Goal: Entertainment & Leisure: Consume media (video, audio)

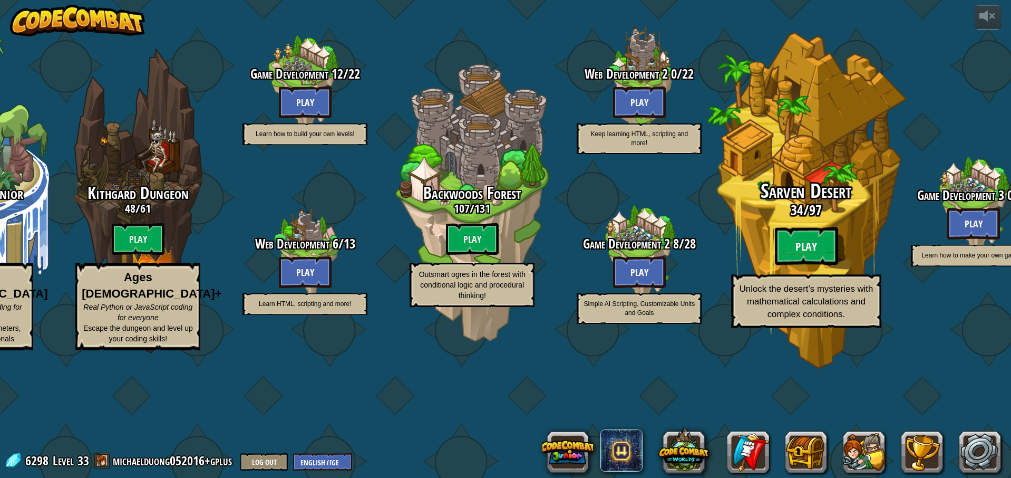
click at [784, 265] on btn "Play" at bounding box center [806, 246] width 63 height 38
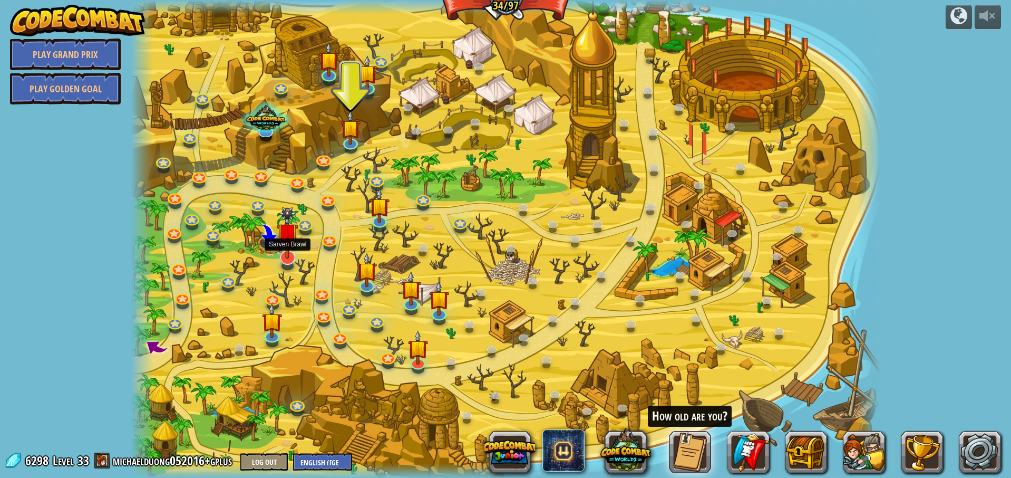
click at [291, 257] on img at bounding box center [288, 233] width 22 height 52
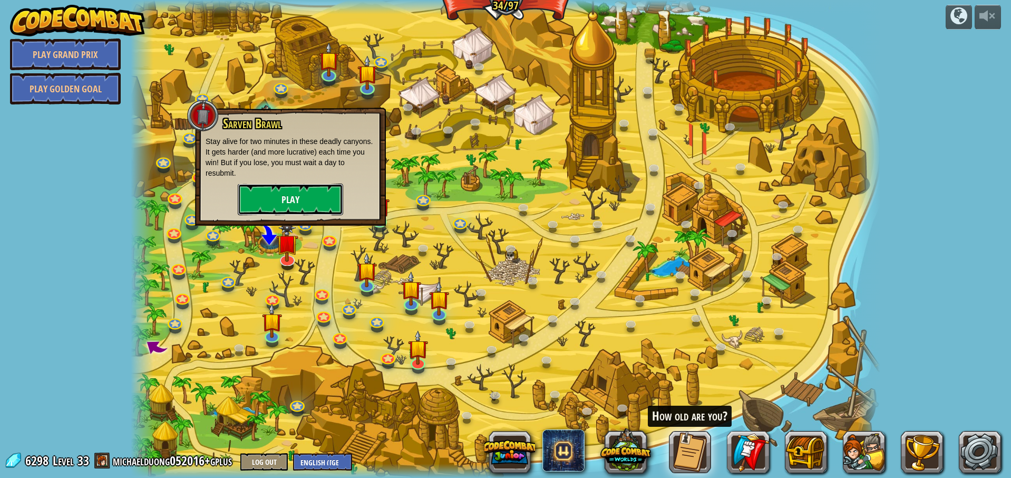
click at [296, 204] on button "Play" at bounding box center [290, 200] width 105 height 32
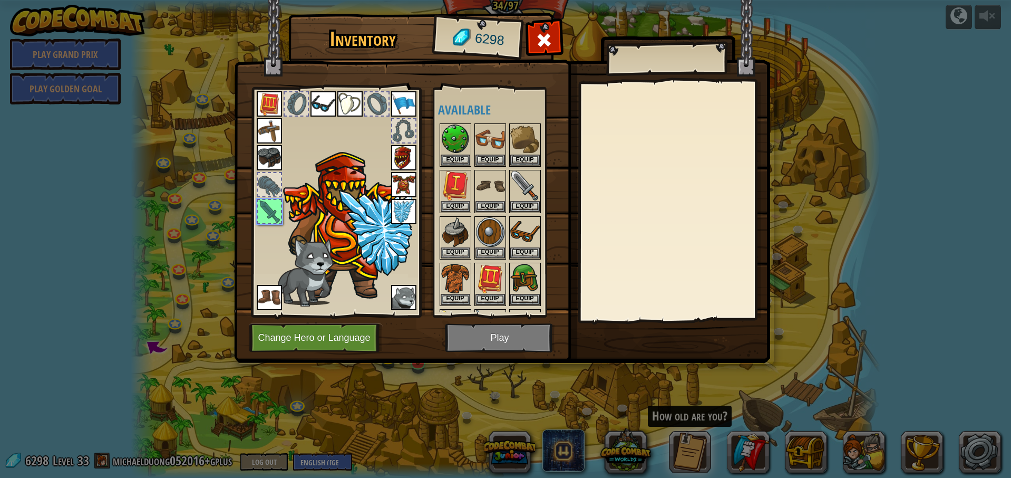
scroll to position [136, 0]
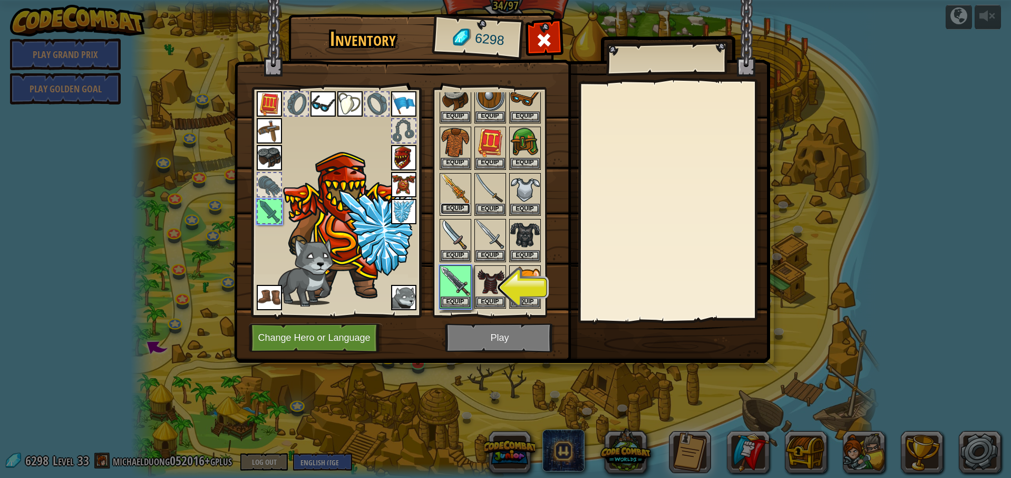
click at [457, 205] on button "Equip" at bounding box center [456, 208] width 30 height 11
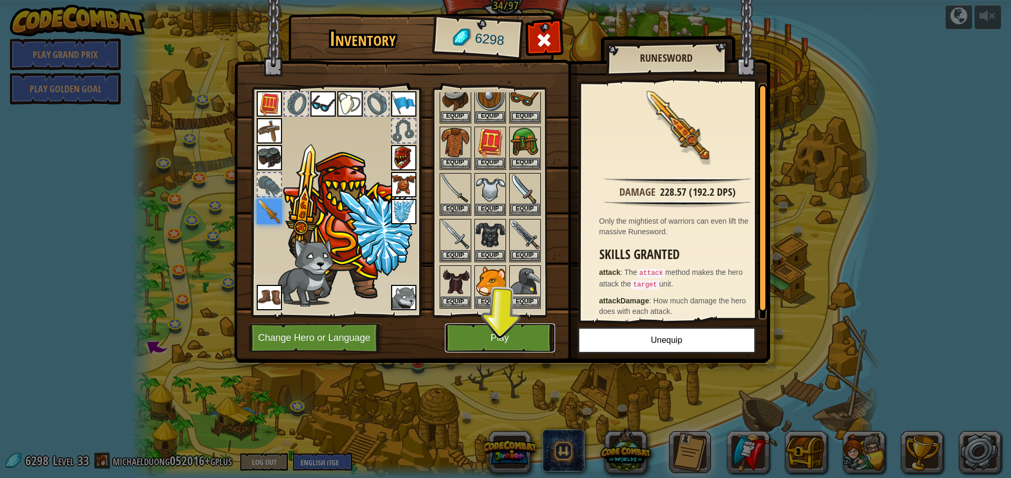
click at [493, 340] on button "Play" at bounding box center [500, 337] width 110 height 29
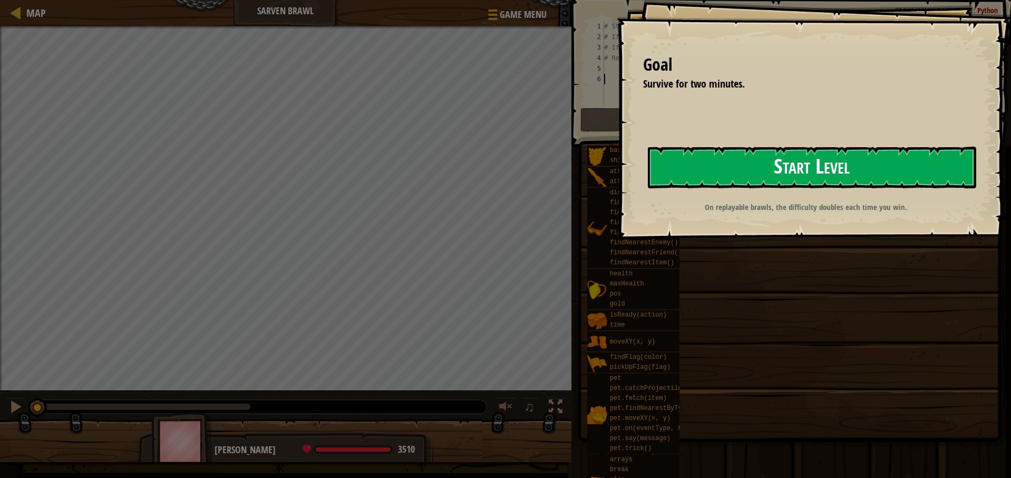
click at [801, 161] on button "Start Level" at bounding box center [812, 168] width 329 height 42
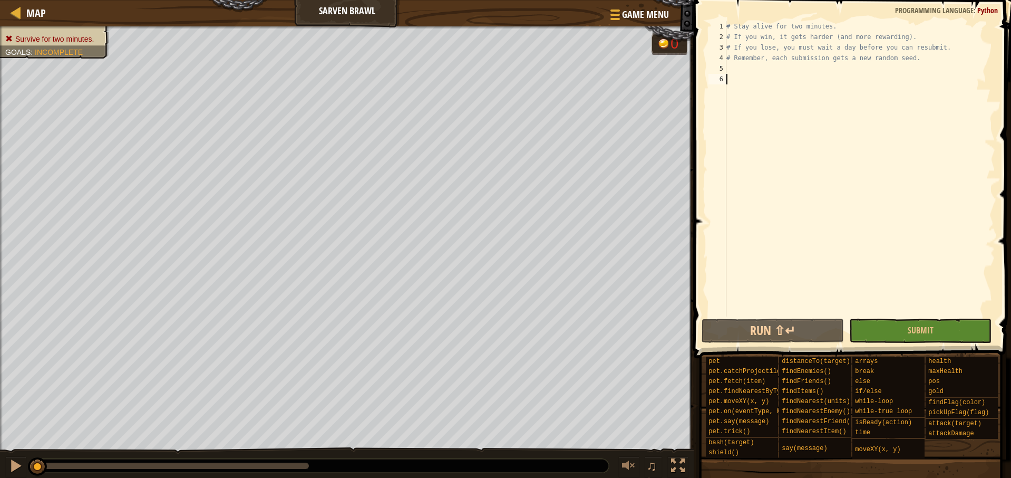
click at [736, 66] on div "# Stay alive for two minutes. # If you win, it gets harder (and more rewarding)…" at bounding box center [860, 179] width 271 height 316
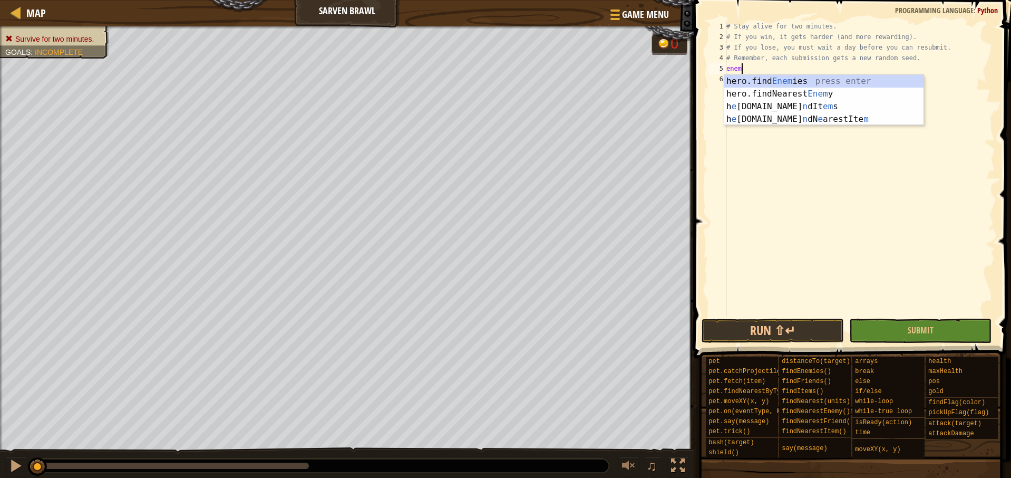
scroll to position [5, 1]
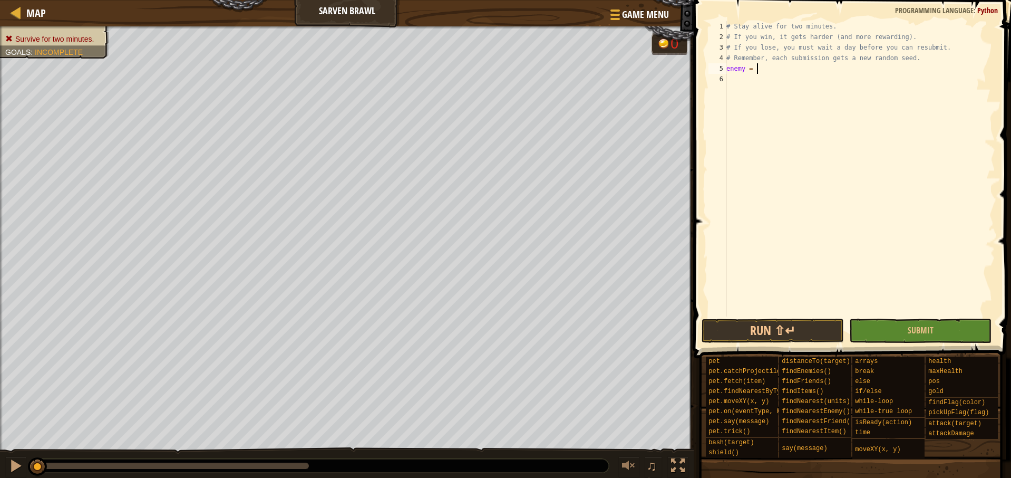
type textarea "enemy = h"
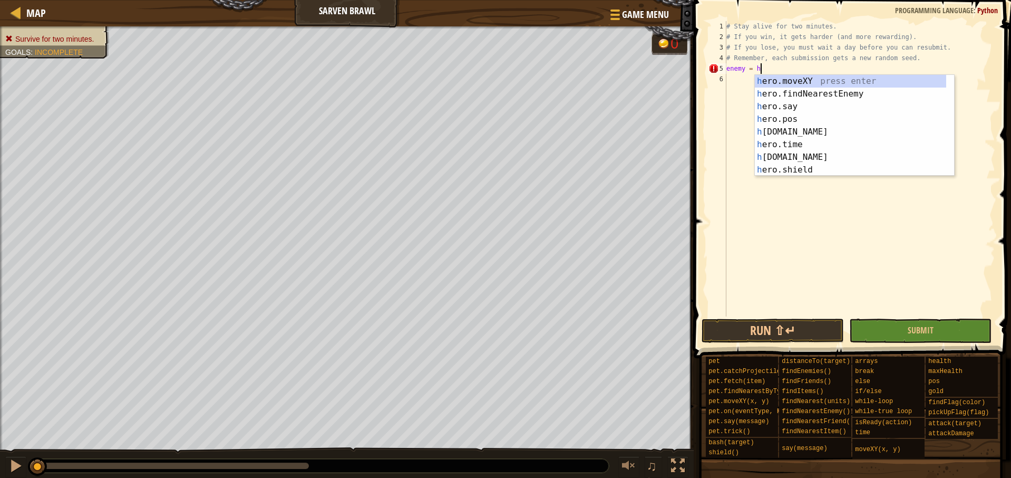
scroll to position [5, 2]
click at [795, 92] on div "h ero.moveXY press enter h ero.findNearestEnemy press enter h ero.say press ent…" at bounding box center [854, 138] width 199 height 127
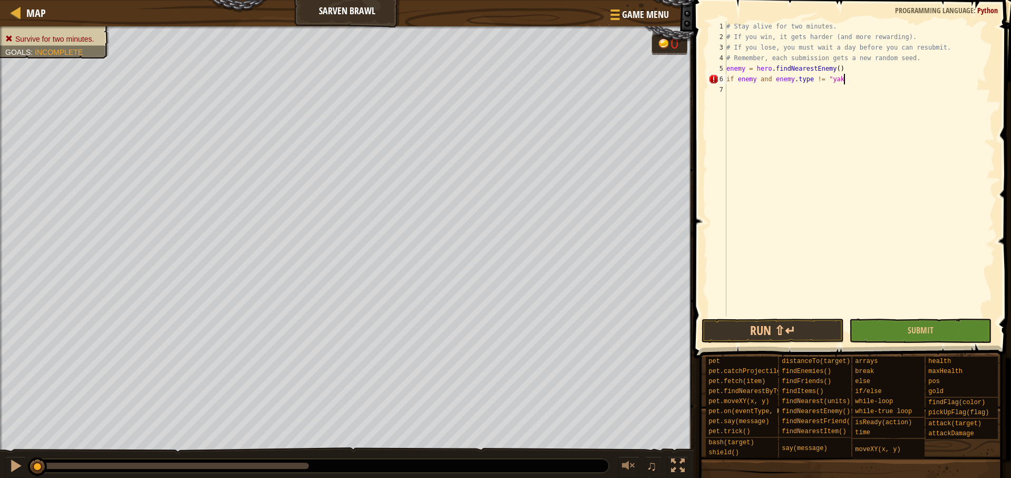
scroll to position [5, 9]
click at [863, 78] on div "# Stay alive for two minutes. # If you win, it gets harder (and more rewarding)…" at bounding box center [860, 179] width 271 height 316
type textarea "if enemy and enemy.type != "yak":"
click at [766, 85] on div "# Stay alive for two minutes. # If you win, it gets harder (and more rewarding)…" at bounding box center [860, 179] width 271 height 316
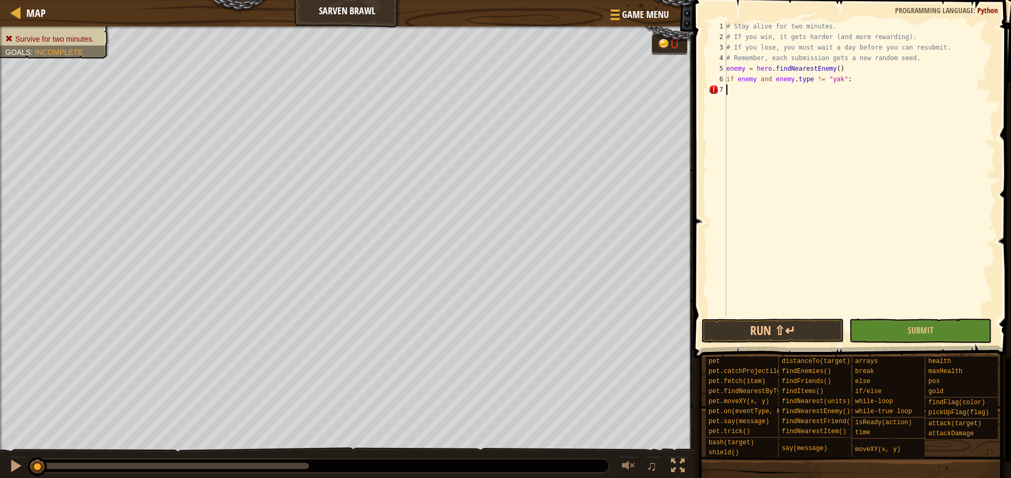
drag, startPoint x: 894, startPoint y: 70, endPoint x: 888, endPoint y: 73, distance: 7.6
click at [893, 70] on div "# Stay alive for two minutes. # If you win, it gets harder (and more rewarding)…" at bounding box center [860, 179] width 271 height 316
click at [873, 80] on div "# Stay alive for two minutes. # If you win, it gets harder (and more rewarding)…" at bounding box center [860, 179] width 271 height 316
type textarea "if enemy and enemy.type != "yak":"
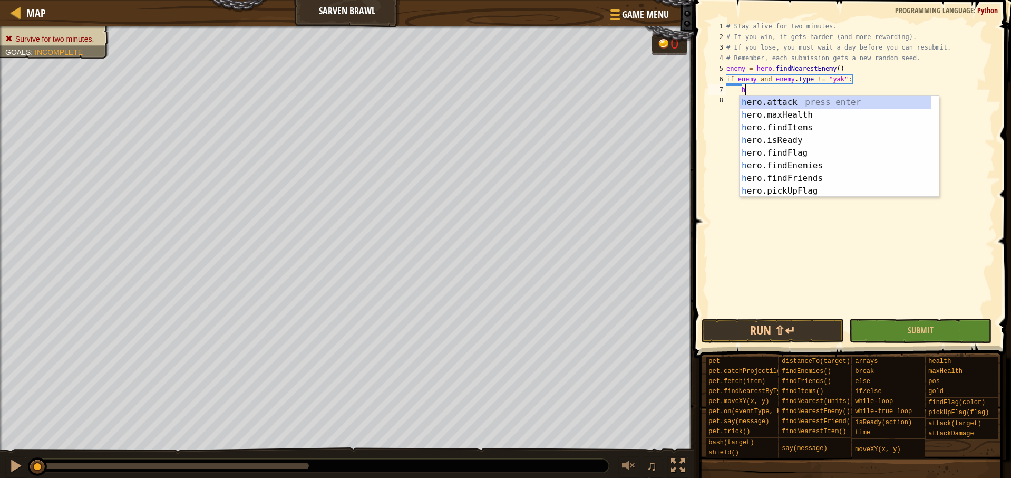
scroll to position [114, 0]
click at [803, 99] on div "h ero.attack press enter h ero.maxHealth press enter h ero.findItems press ente…" at bounding box center [835, 159] width 191 height 127
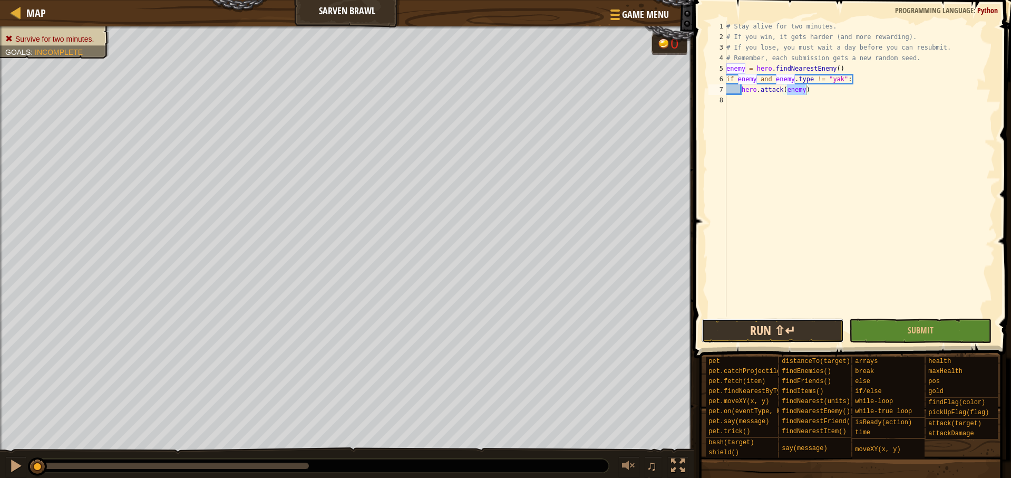
click at [788, 327] on button "Run ⇧↵" at bounding box center [773, 331] width 142 height 24
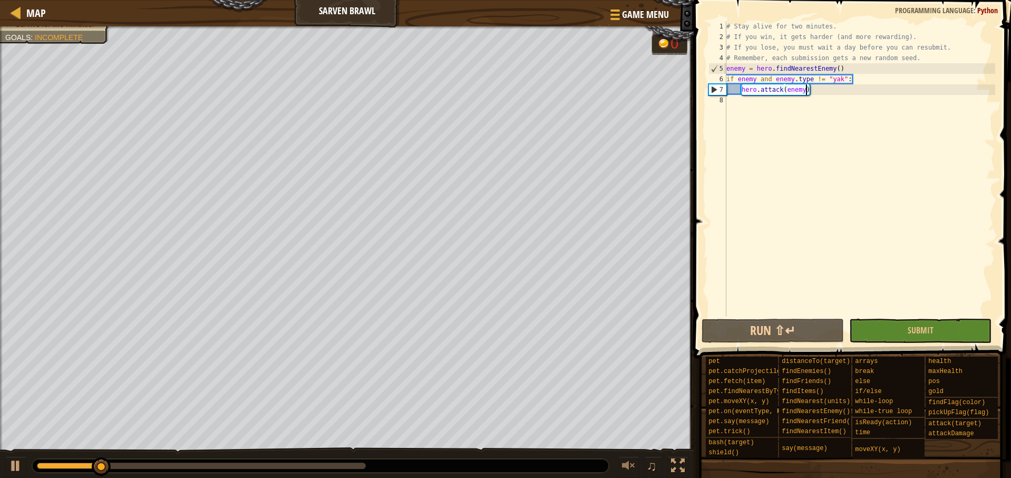
click at [925, 58] on div "# Stay alive for two minutes. # If you win, it gets harder (and more rewarding)…" at bounding box center [860, 179] width 271 height 316
type textarea "# Remember, each submission gets a new random seed."
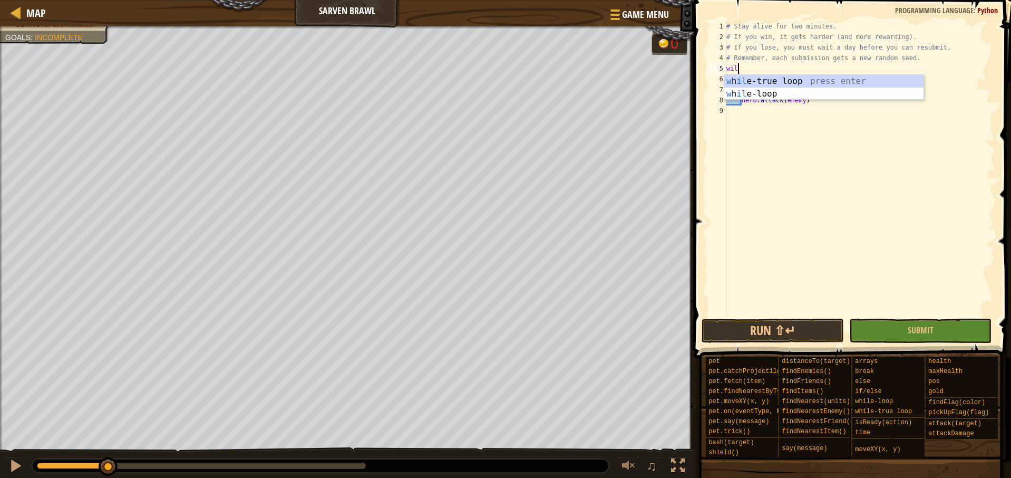
scroll to position [5, 1]
click at [788, 94] on div "w h ile -true loop press enter w h ile -loop press enter" at bounding box center [824, 100] width 199 height 51
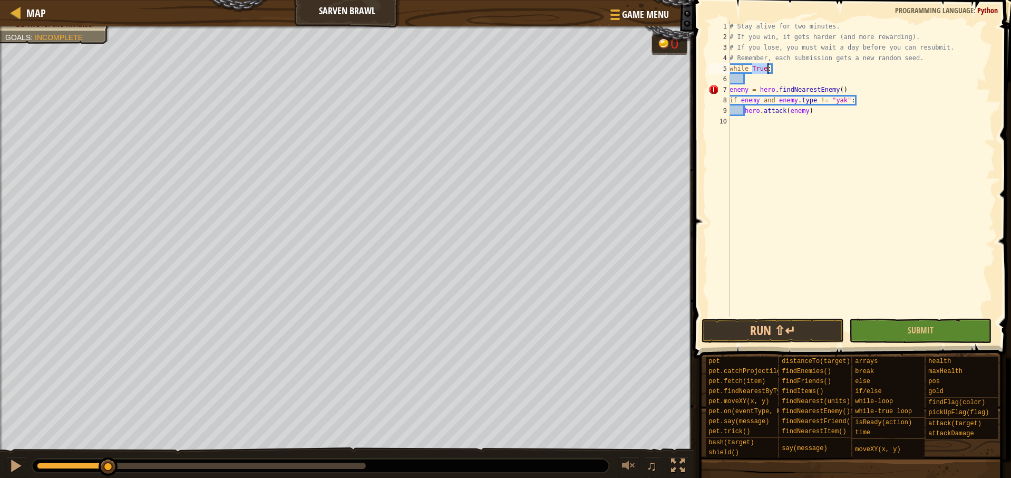
click at [730, 90] on div "# Stay alive for two minutes. # If you win, it gets harder (and more rewarding)…" at bounding box center [862, 179] width 268 height 316
click at [730, 99] on div "# Stay alive for two minutes. # If you win, it gets harder (and more rewarding)…" at bounding box center [862, 179] width 268 height 316
click at [746, 110] on div "# Stay alive for two minutes. # If you win, it gets harder (and more rewarding)…" at bounding box center [862, 179] width 268 height 316
type textarea "hero.attack(enemy)"
click at [735, 330] on button "Run ⇧↵" at bounding box center [773, 331] width 142 height 24
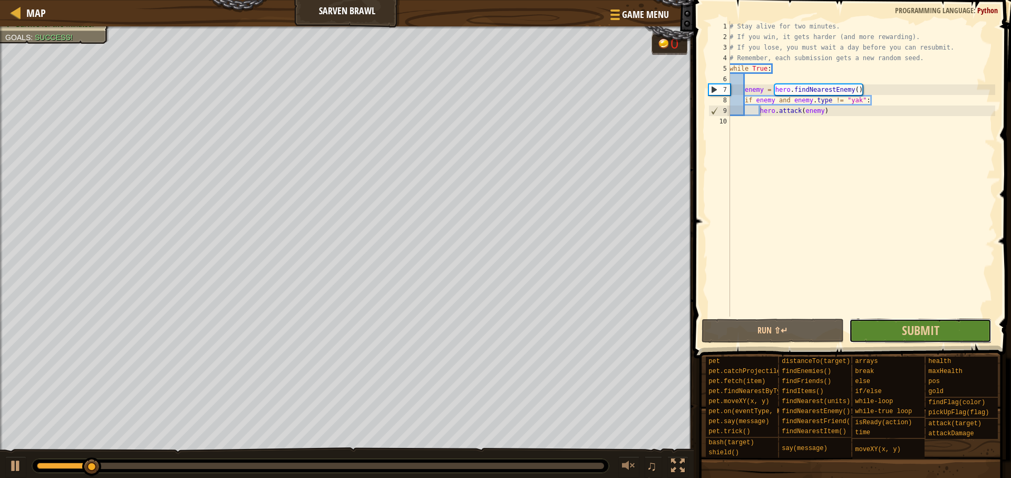
click at [890, 331] on button "Submit" at bounding box center [921, 331] width 142 height 24
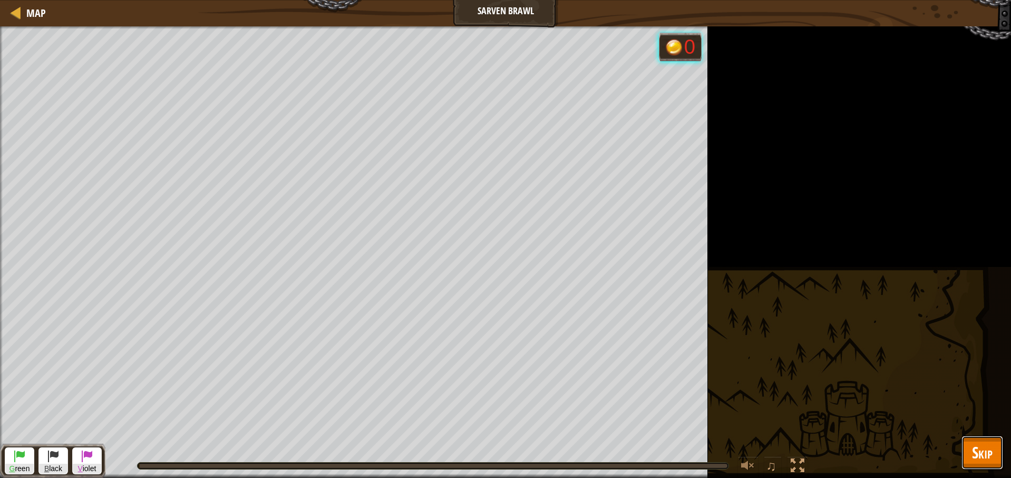
click at [985, 448] on span "Skip" at bounding box center [982, 452] width 21 height 22
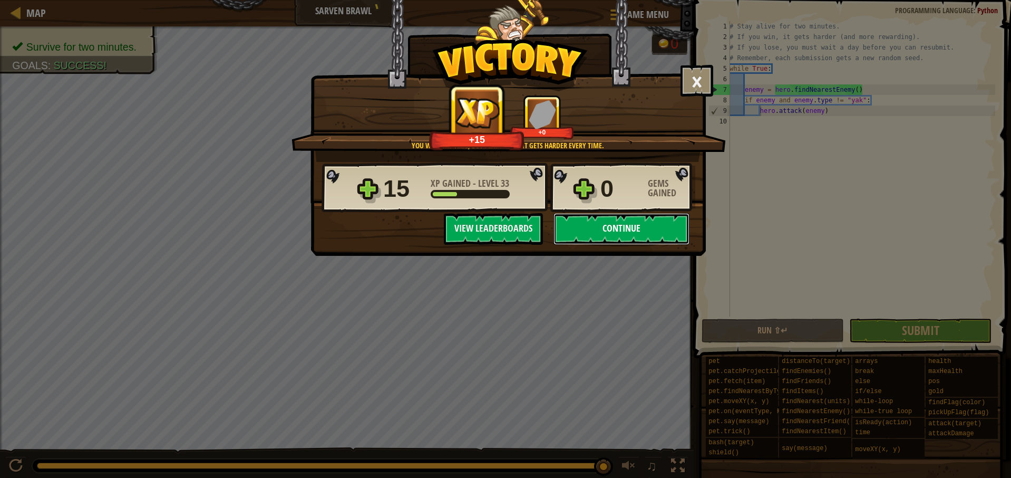
click at [642, 226] on button "Continue" at bounding box center [622, 229] width 136 height 32
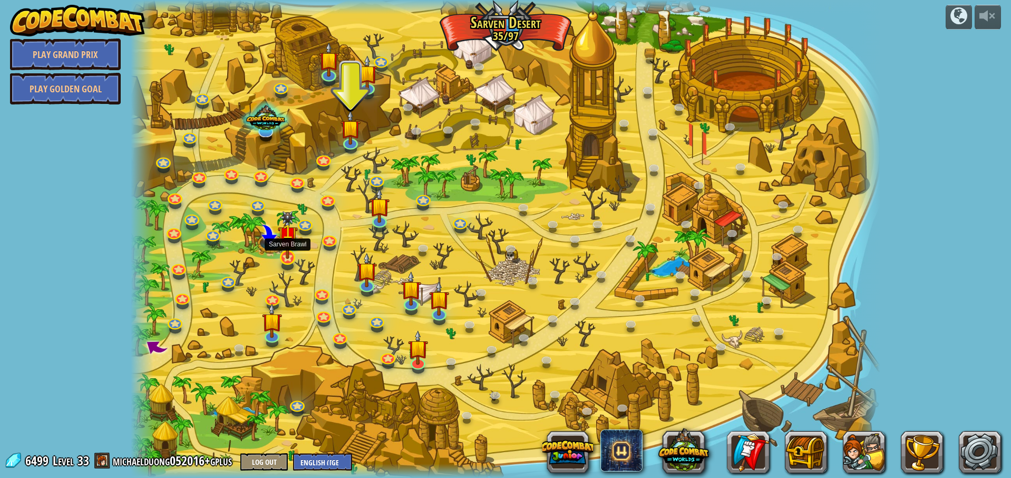
click at [283, 257] on img at bounding box center [288, 235] width 20 height 48
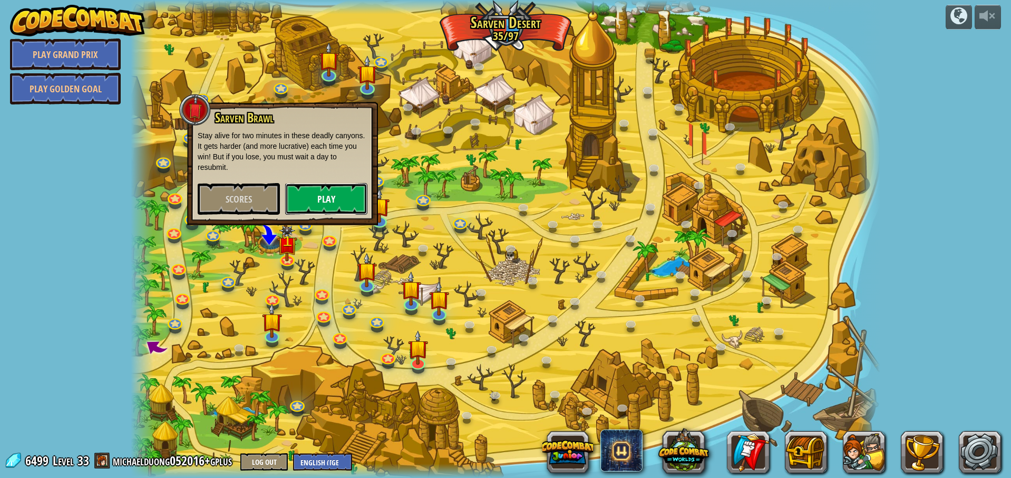
click at [312, 200] on button "Play" at bounding box center [326, 199] width 82 height 32
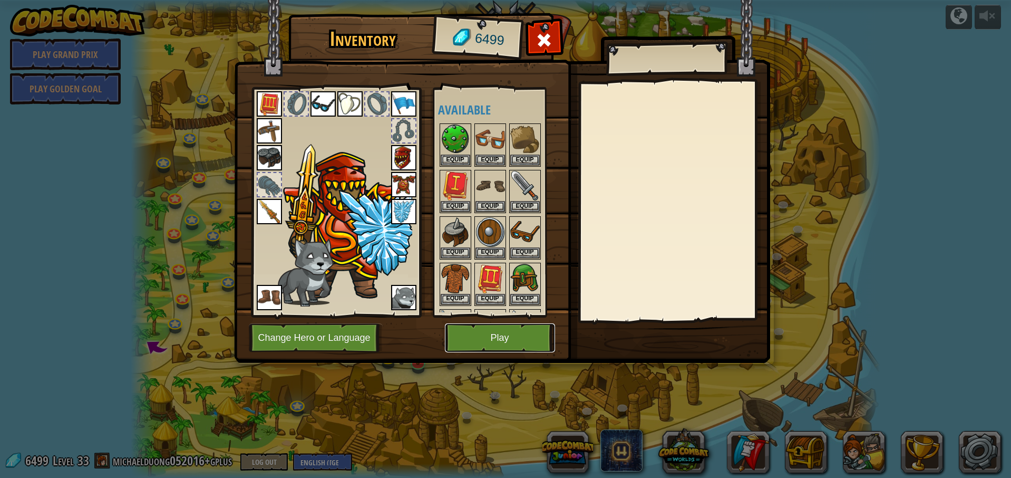
click at [517, 345] on button "Play" at bounding box center [500, 337] width 110 height 29
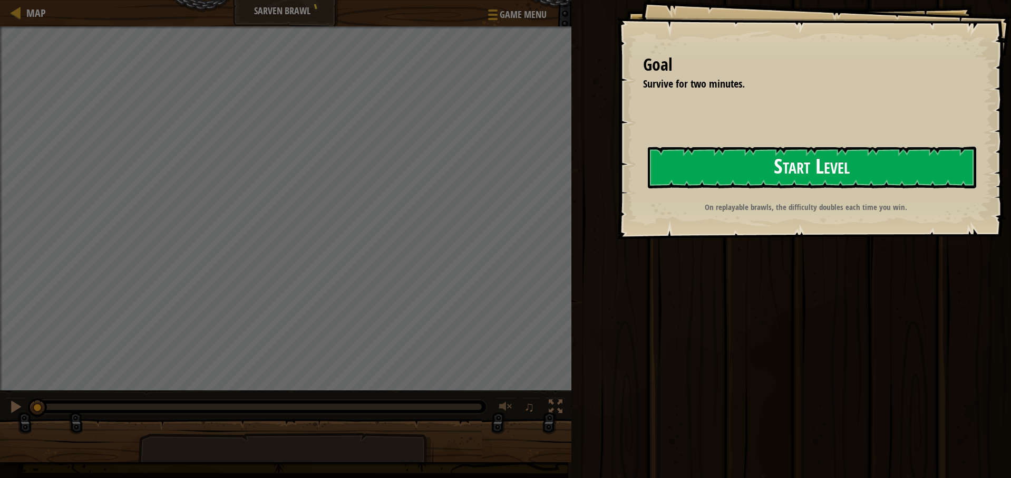
click at [746, 170] on button "Start Level" at bounding box center [812, 168] width 329 height 42
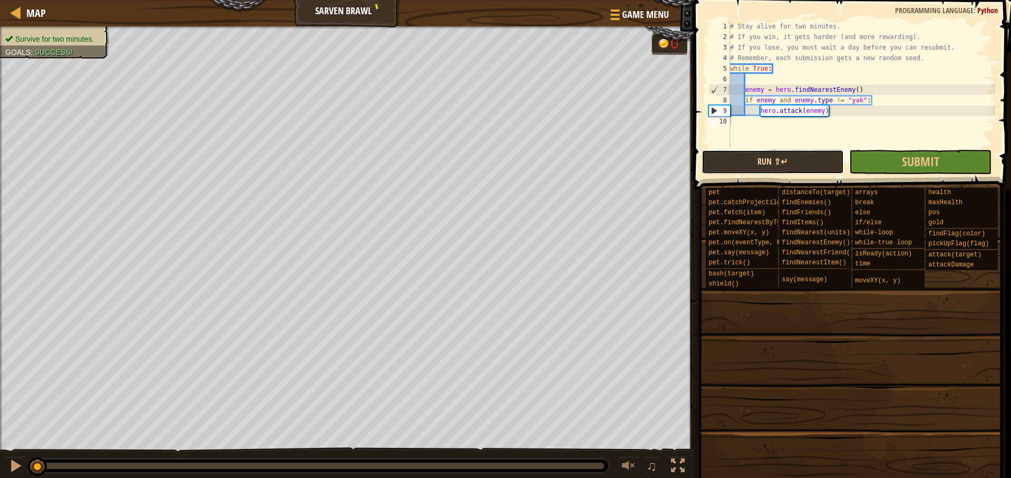
click at [834, 166] on button "Run ⇧↵" at bounding box center [773, 162] width 142 height 24
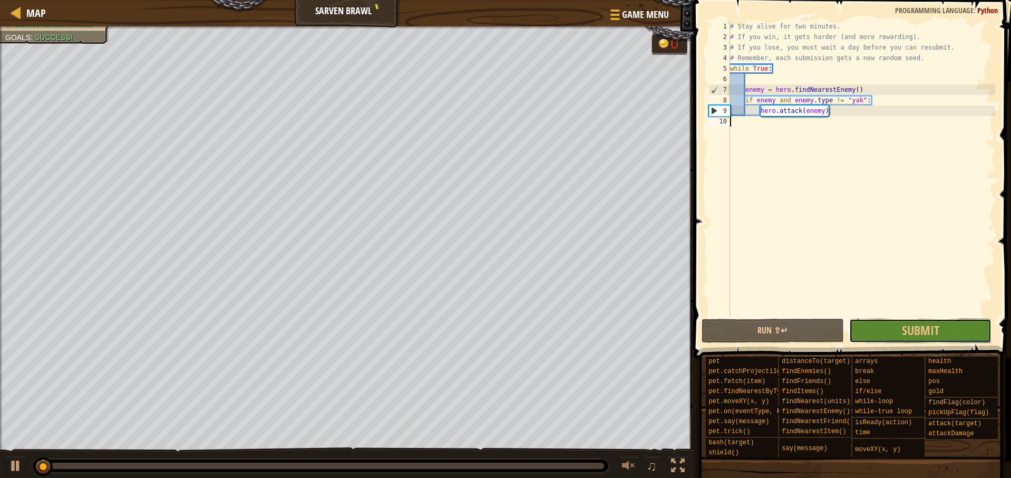
click at [885, 330] on button "Submit" at bounding box center [921, 331] width 142 height 24
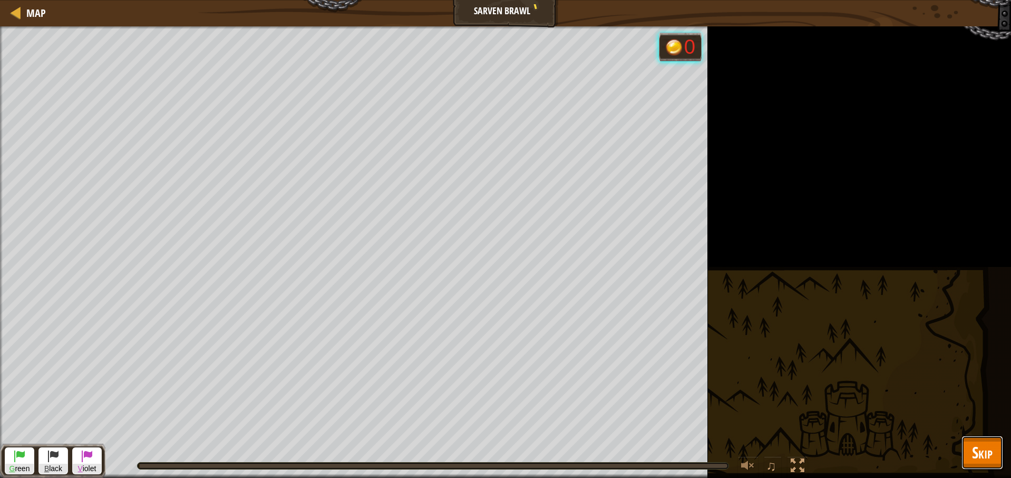
click at [992, 451] on span "Skip" at bounding box center [982, 452] width 21 height 22
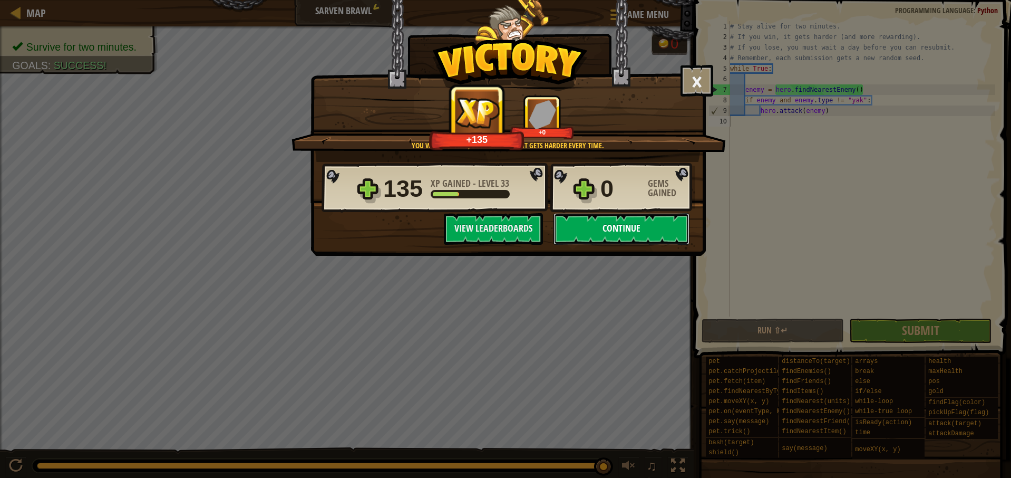
click at [621, 225] on button "Continue" at bounding box center [622, 229] width 136 height 32
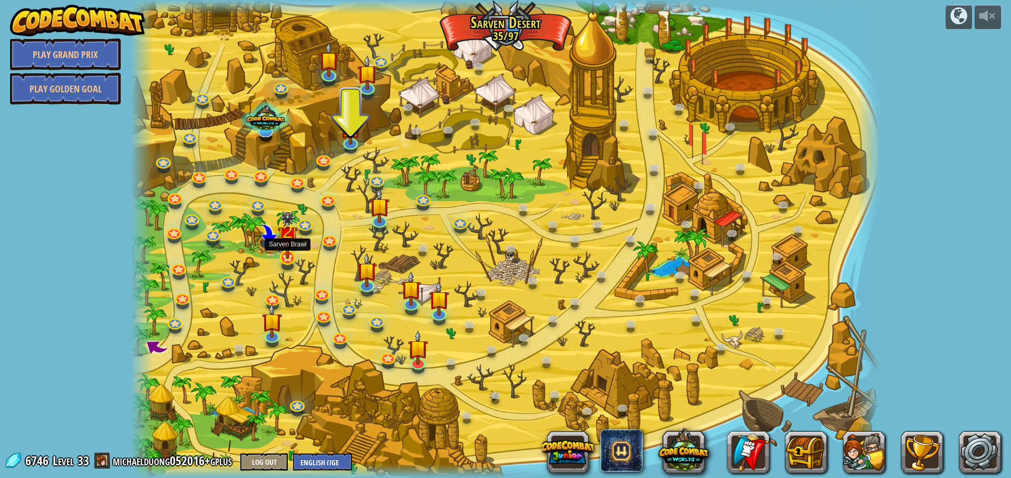
click at [286, 258] on img at bounding box center [288, 235] width 20 height 48
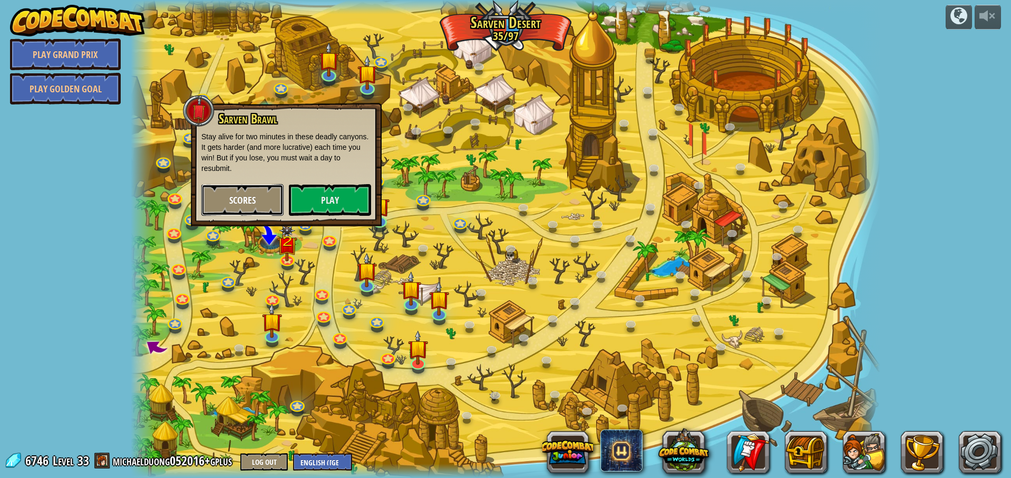
click at [248, 207] on button "Scores" at bounding box center [242, 200] width 82 height 32
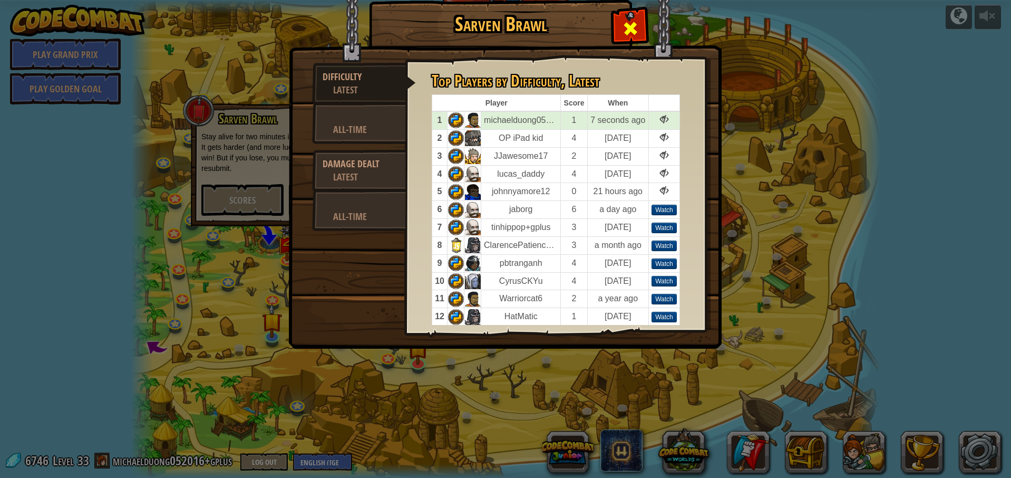
click at [631, 33] on span at bounding box center [630, 28] width 17 height 17
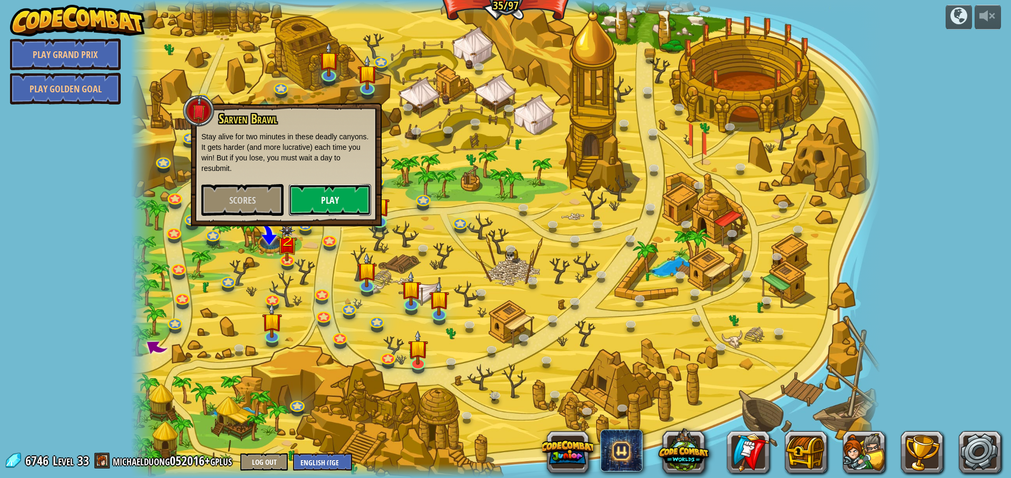
click at [331, 196] on button "Play" at bounding box center [330, 200] width 82 height 32
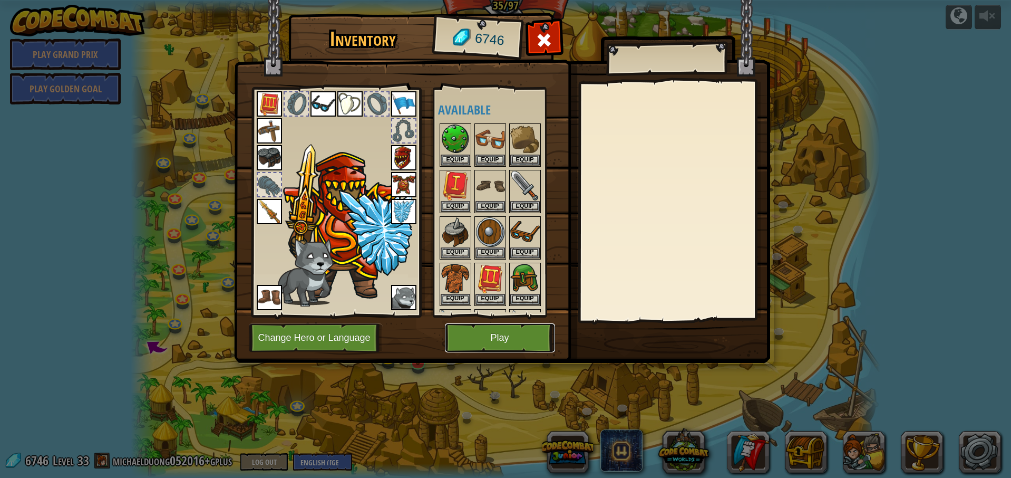
click at [528, 348] on button "Play" at bounding box center [500, 337] width 110 height 29
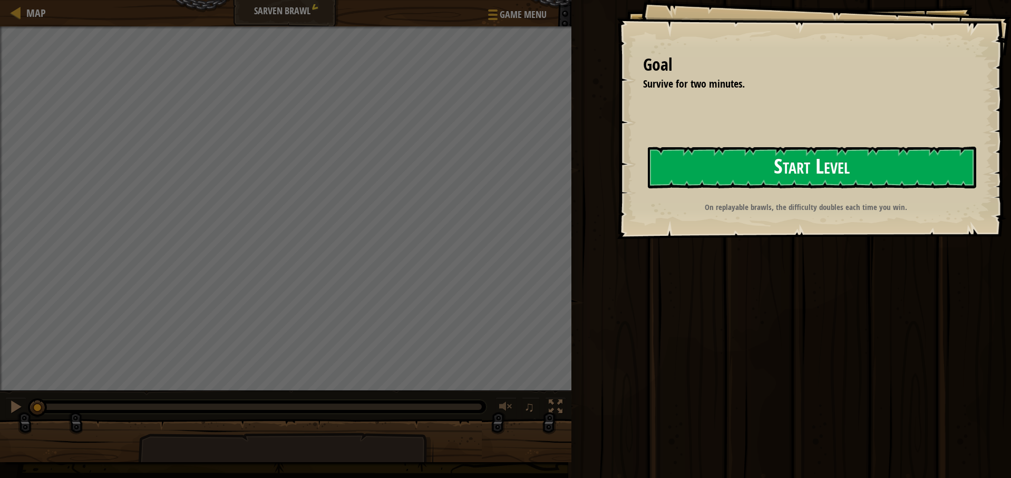
click at [722, 174] on button "Start Level" at bounding box center [812, 168] width 329 height 42
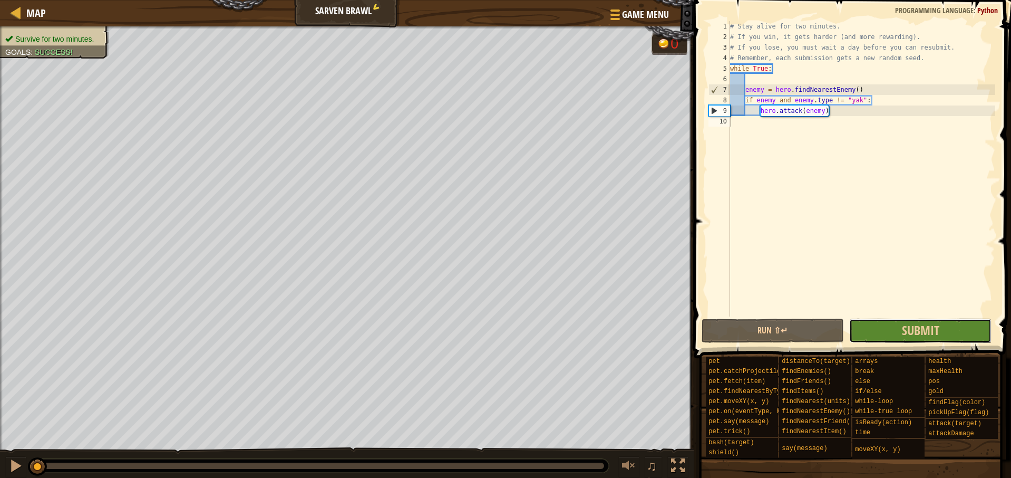
click at [886, 337] on button "Submit" at bounding box center [921, 331] width 142 height 24
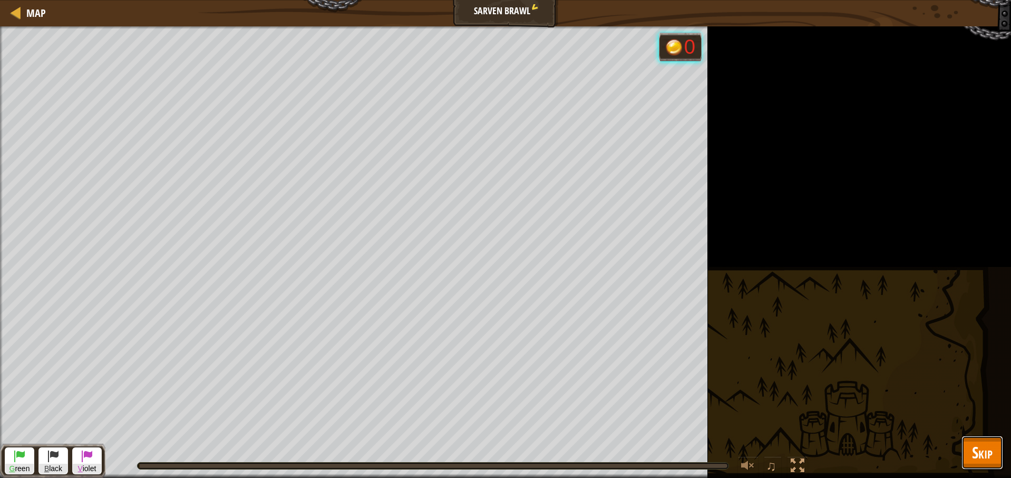
click at [997, 456] on button "Skip" at bounding box center [983, 453] width 42 height 34
